Goal: Task Accomplishment & Management: Manage account settings

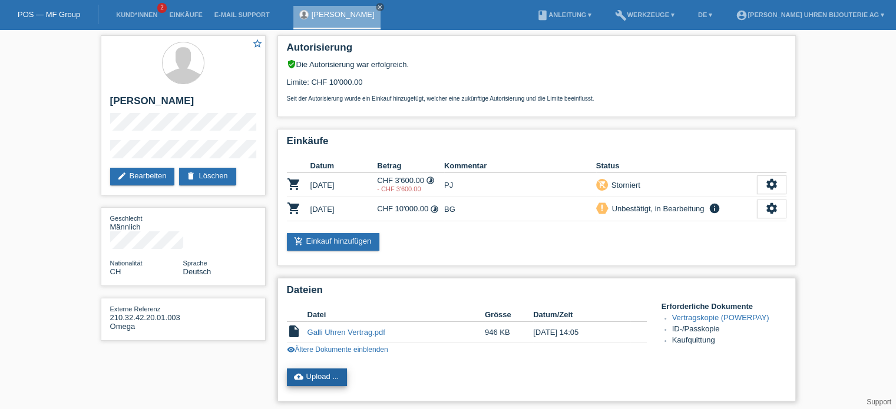
click at [320, 376] on link "cloud_upload Upload ..." at bounding box center [317, 378] width 61 height 18
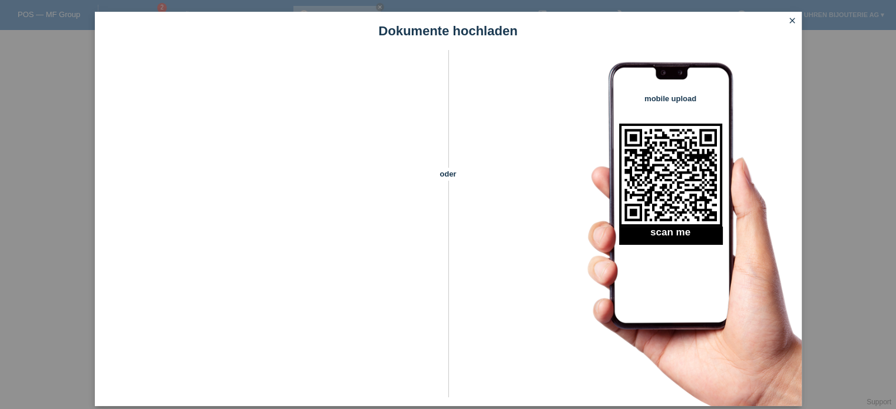
click at [792, 23] on icon "close" at bounding box center [791, 20] width 9 height 9
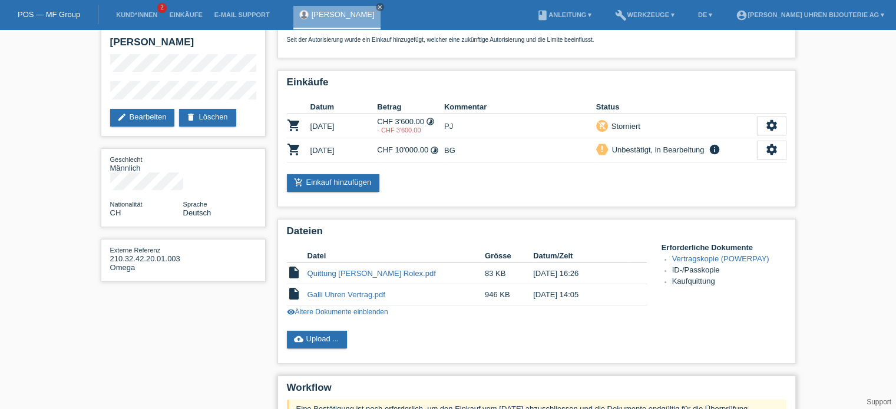
scroll to position [221, 0]
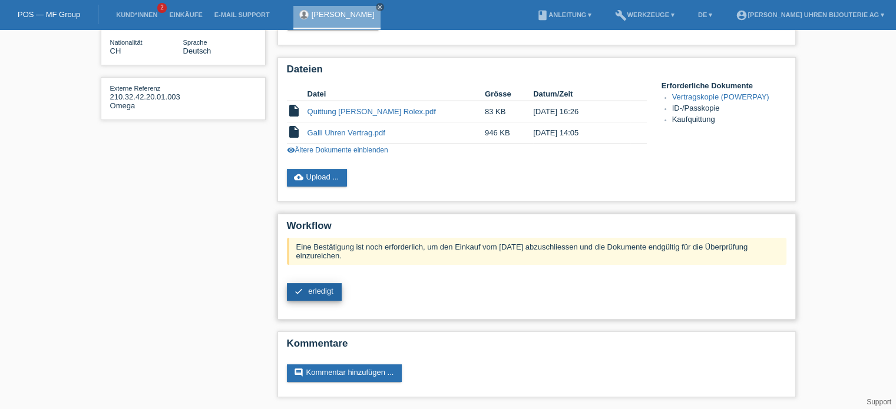
click at [323, 289] on span "erledigt" at bounding box center [320, 291] width 25 height 9
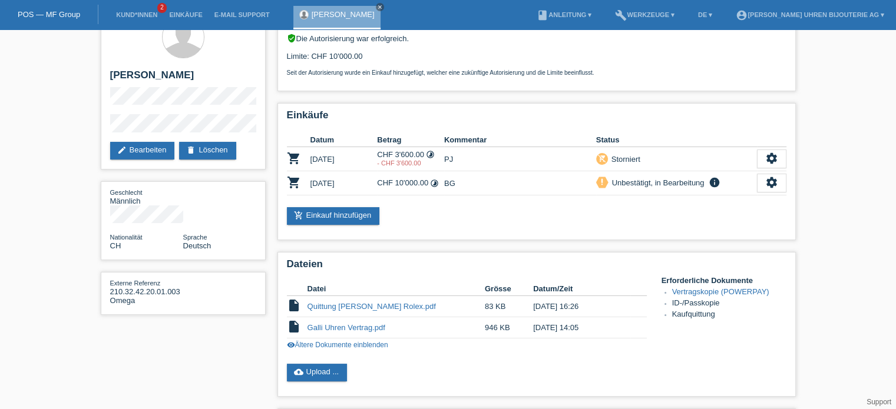
scroll to position [0, 0]
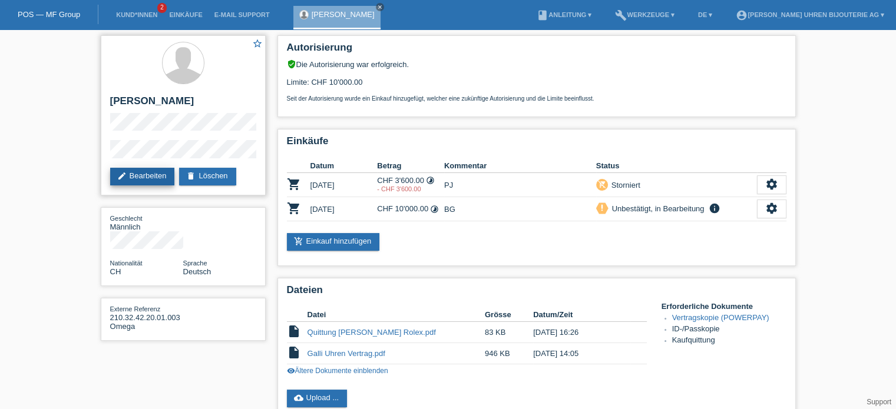
click at [141, 177] on link "edit Bearbeiten" at bounding box center [142, 177] width 65 height 18
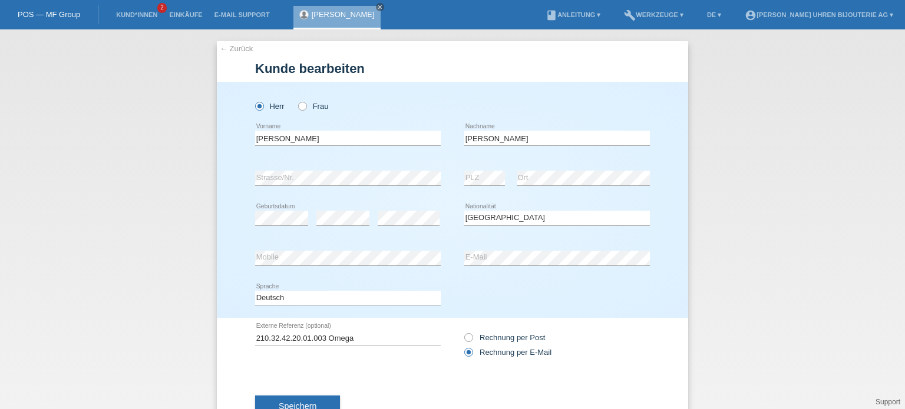
select select "CH"
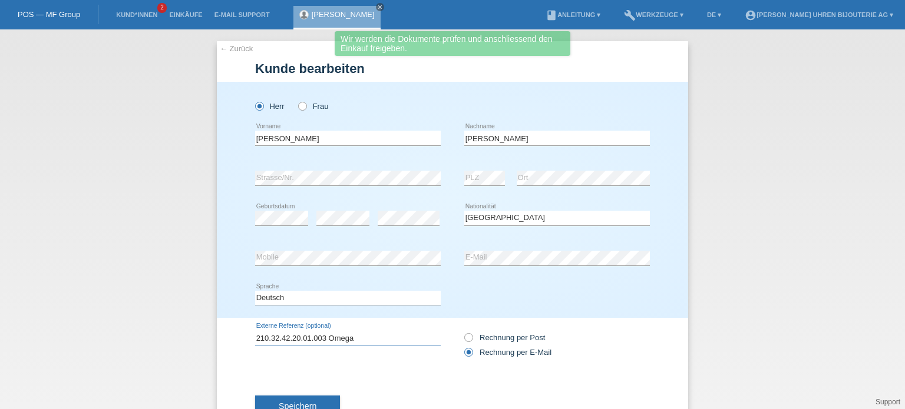
drag, startPoint x: 356, startPoint y: 339, endPoint x: 240, endPoint y: 336, distance: 115.5
click at [240, 336] on div "← Zurück Kunde bearbeiten Herr Frau PLZ" at bounding box center [452, 240] width 471 height 399
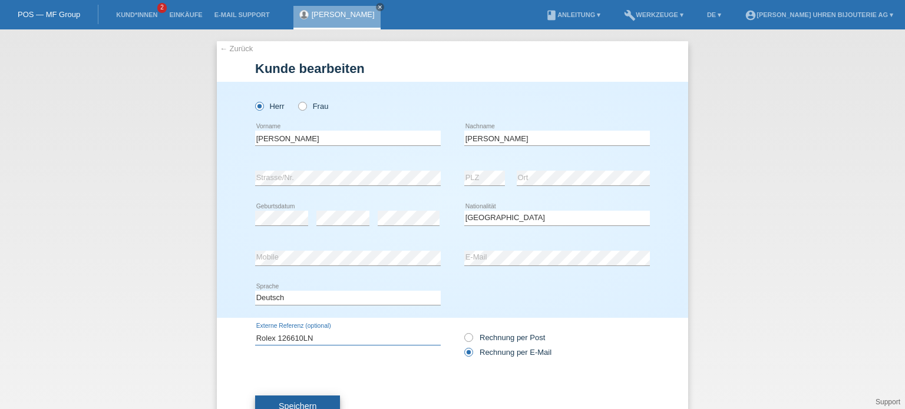
type input "Rolex 126610LN"
click at [307, 398] on button "Speichern" at bounding box center [297, 407] width 85 height 22
